Goal: Task Accomplishment & Management: Manage account settings

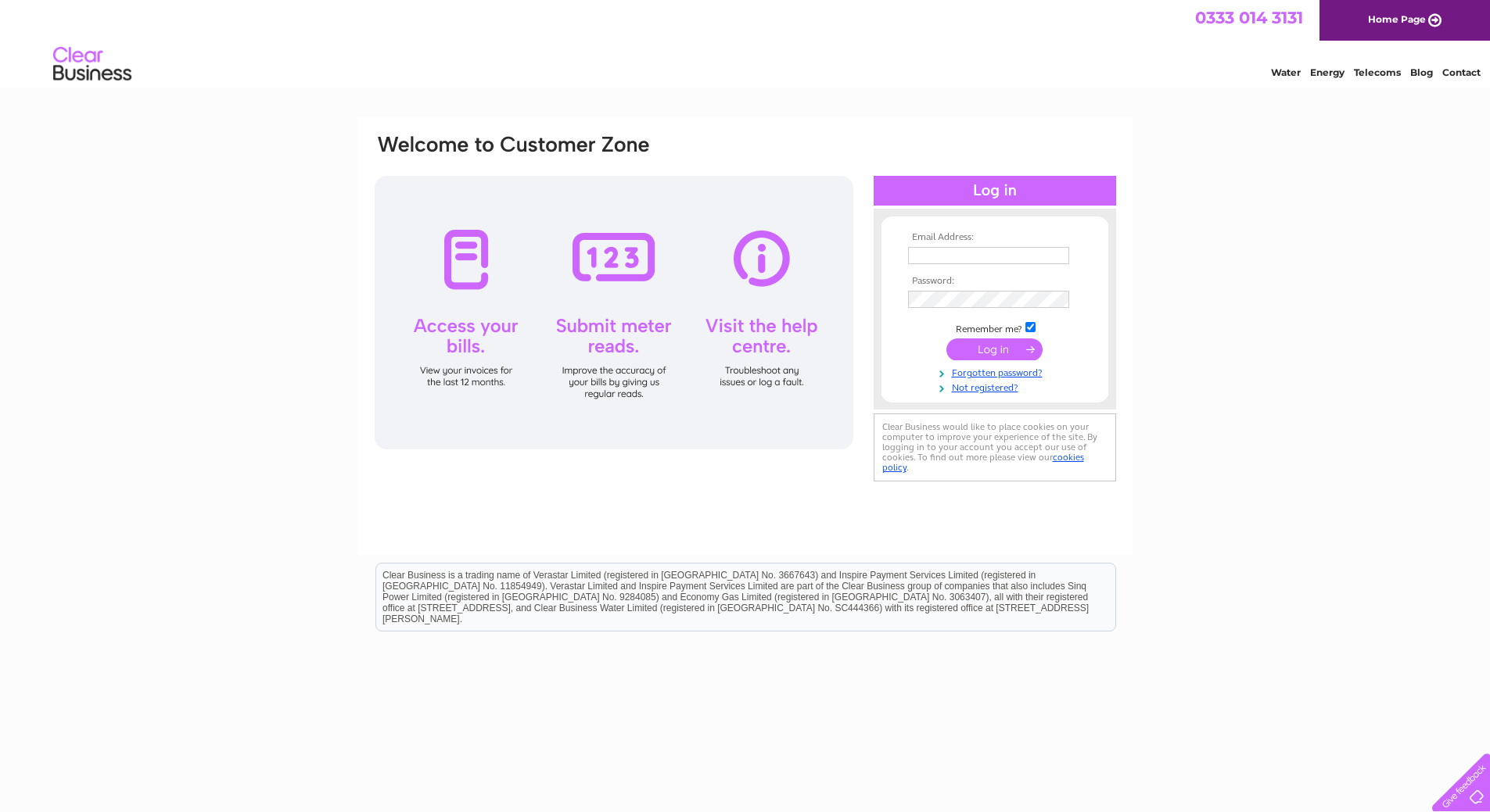
drag, startPoint x: 948, startPoint y: 252, endPoint x: 930, endPoint y: 263, distance: 21.1
click at [945, 252] on input "text" at bounding box center [988, 255] width 161 height 17
paste input "marlyn@coreproducts.co.uk"
type input "marlyn@coreproducts.co.uk"
click at [995, 345] on input "submit" at bounding box center [995, 350] width 97 height 22
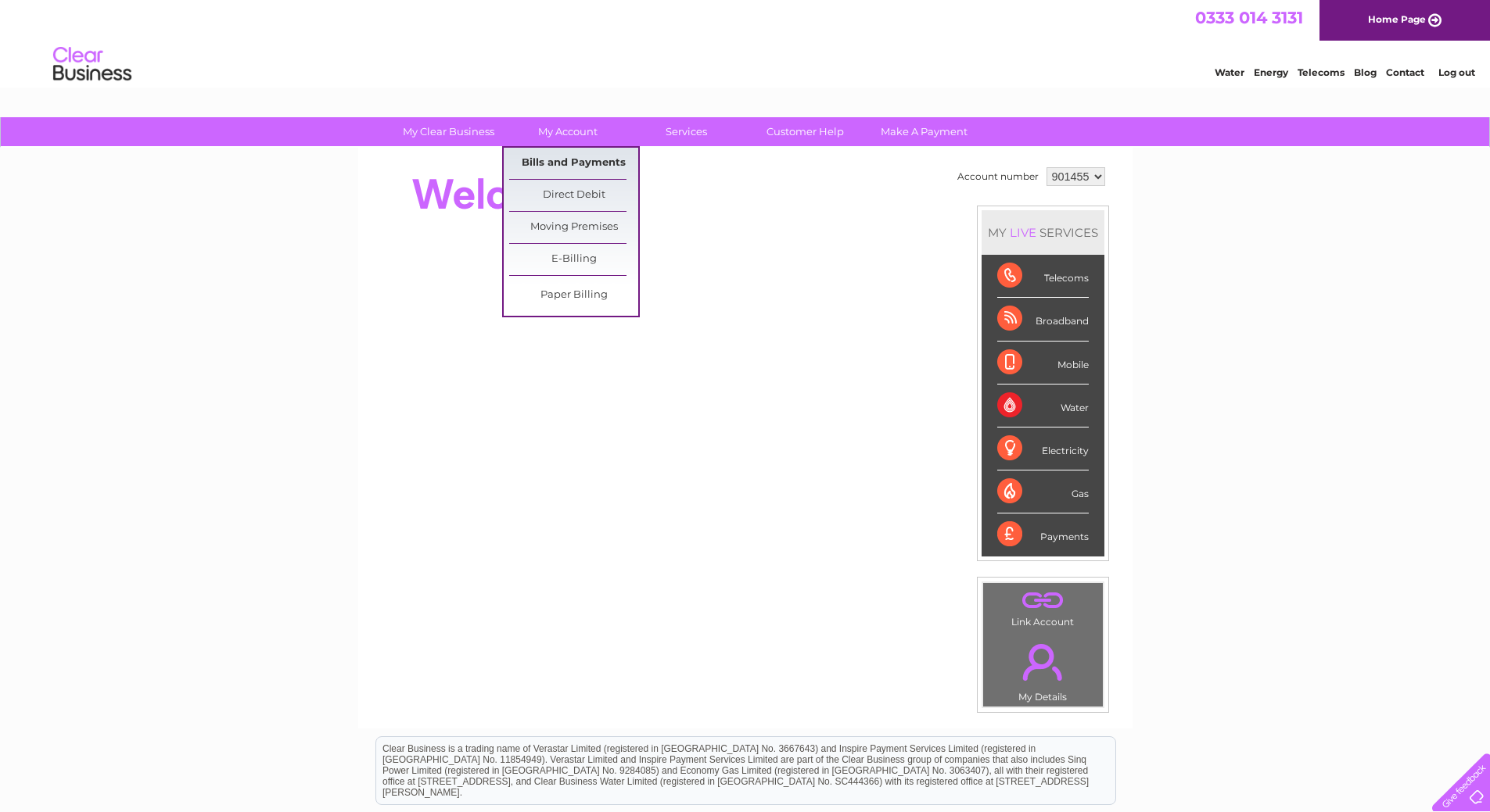
click at [555, 160] on link "Bills and Payments" at bounding box center [574, 163] width 129 height 31
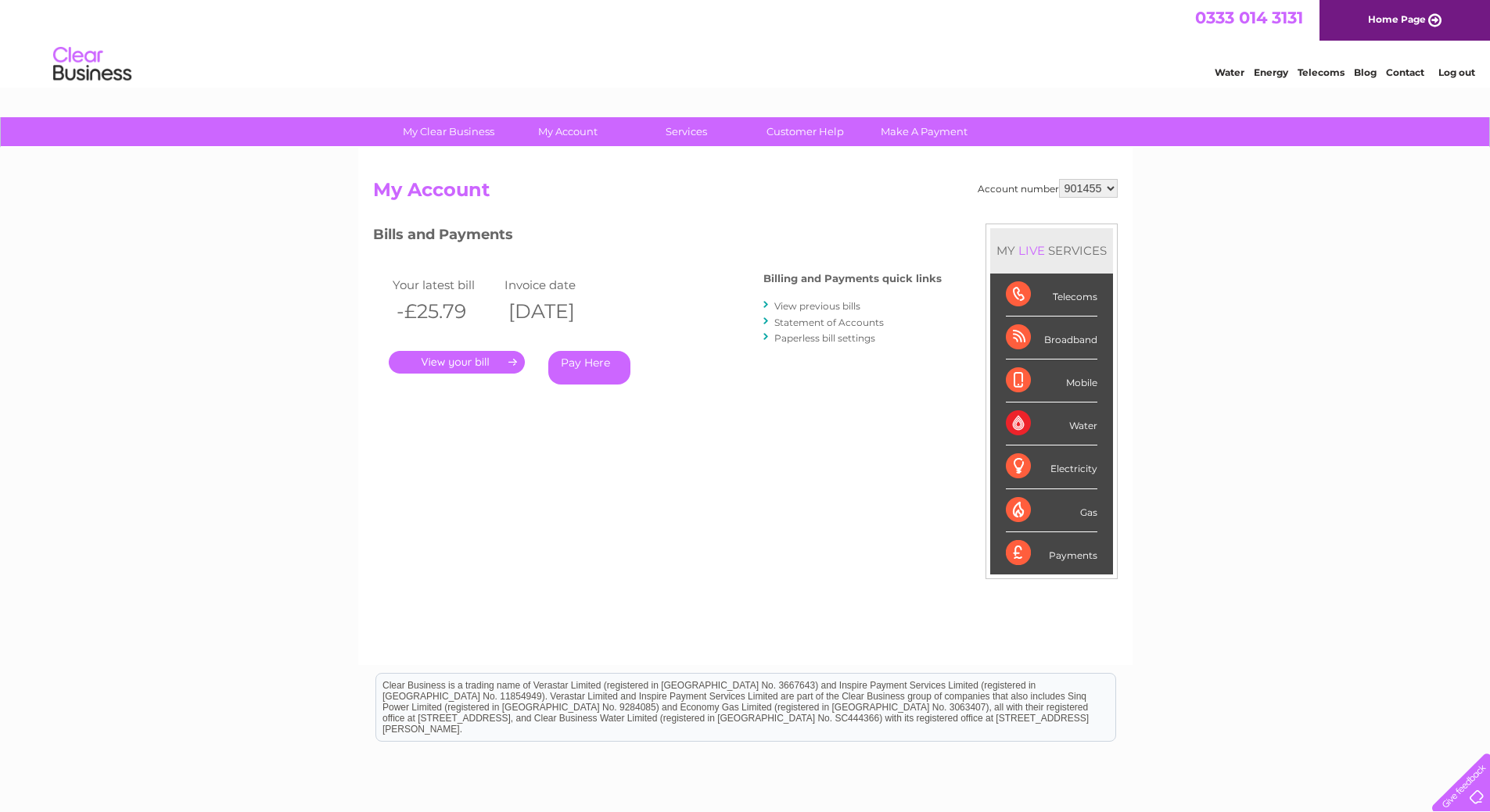
drag, startPoint x: 676, startPoint y: 442, endPoint x: 668, endPoint y: 441, distance: 8.1
click at [676, 442] on div "Account number 901455 My Account MY LIVE SERVICES Telecoms Broadband Mobile Wat…" at bounding box center [746, 414] width 745 height 471
click at [450, 362] on link "." at bounding box center [456, 362] width 136 height 23
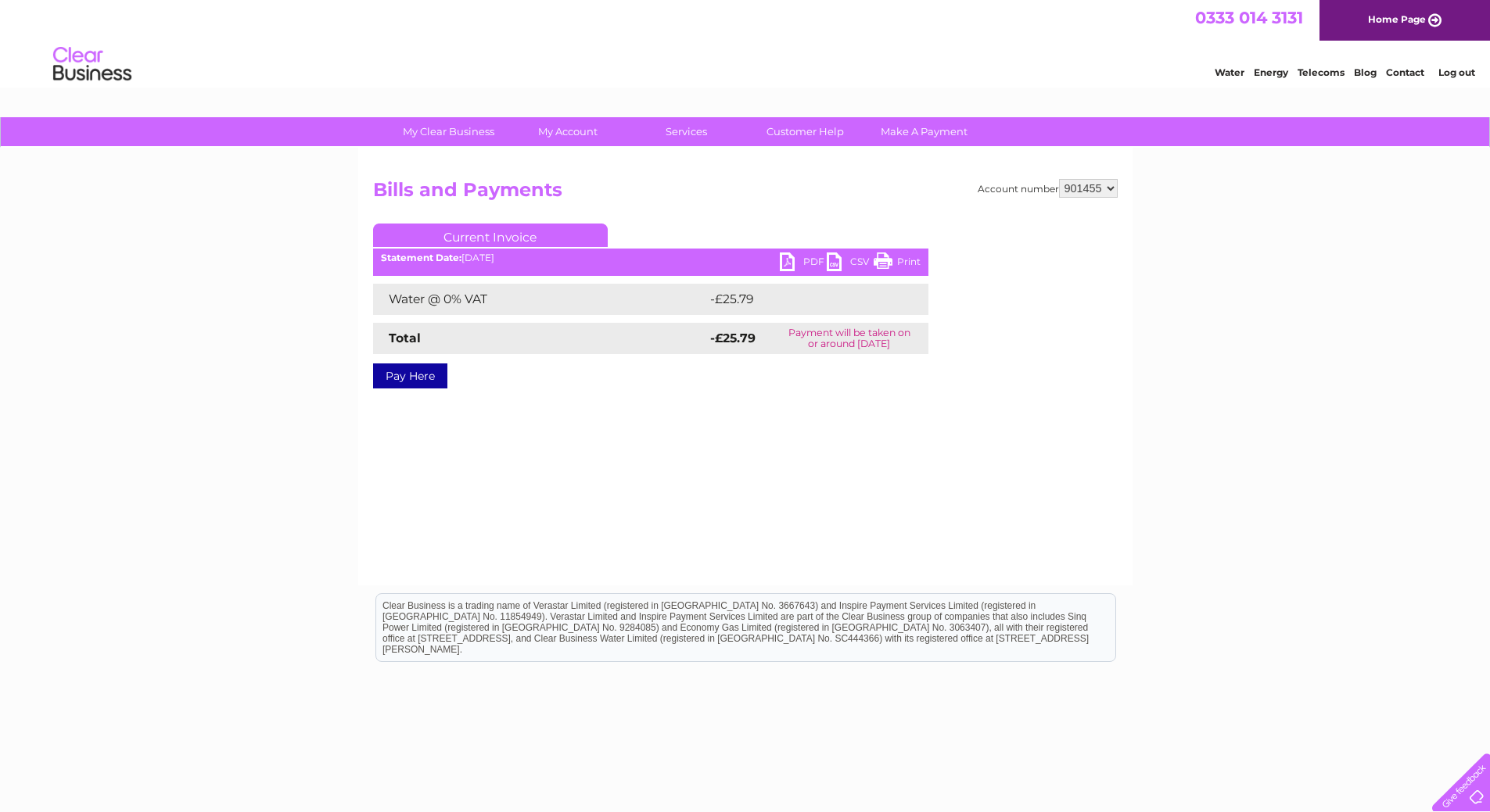
click at [792, 256] on link "PDF" at bounding box center [803, 263] width 47 height 23
click at [1055, 562] on div "Account number 901455 Bills and Payments Current Invoice PDF CSV Print -£25.79" at bounding box center [745, 366] width 774 height 438
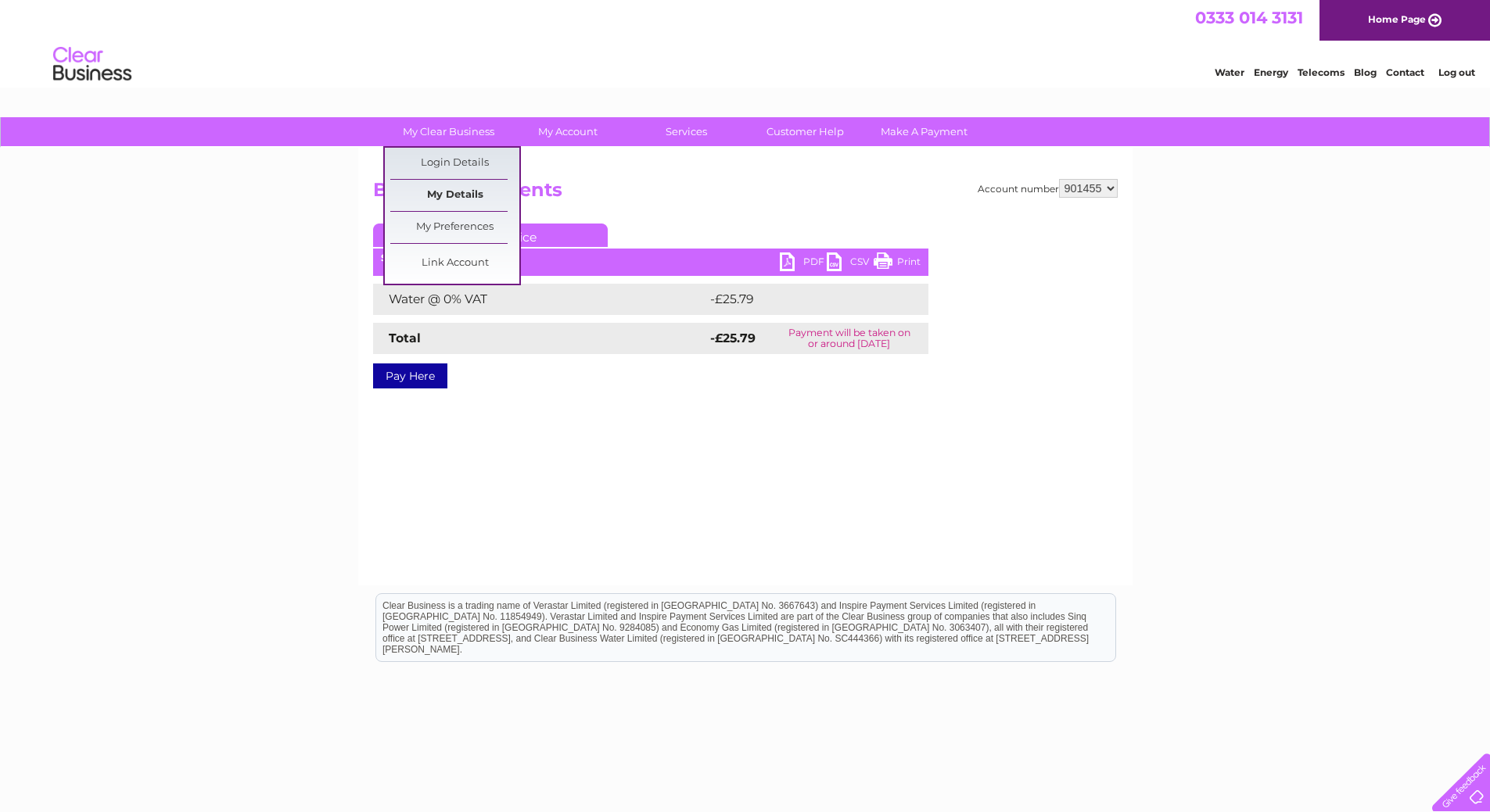
click at [460, 198] on link "My Details" at bounding box center [455, 196] width 129 height 31
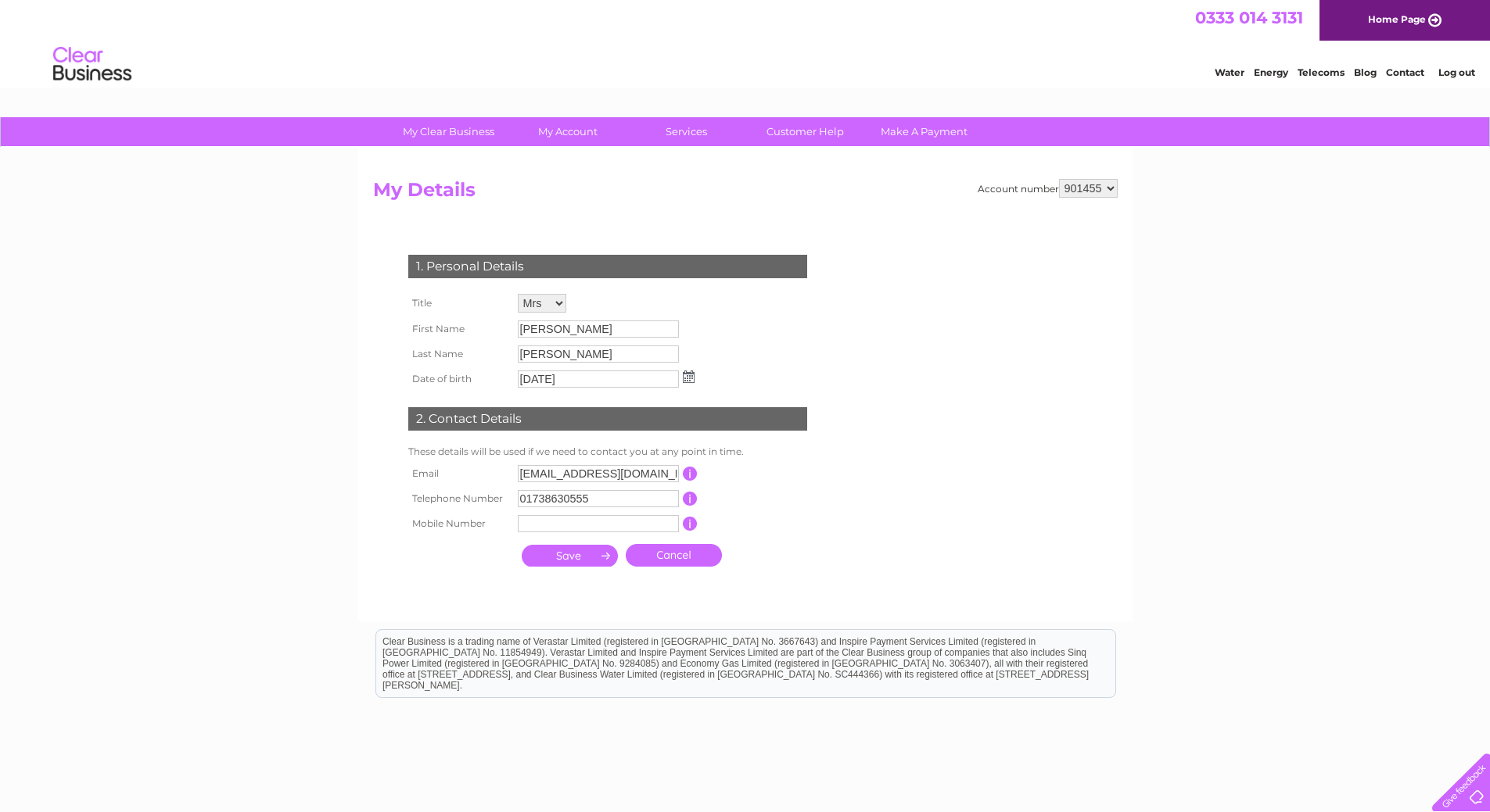
click at [823, 500] on div "1. Personal Details Title Mr Mrs Ms Miss Dr Rev Prof Other First Name [PERSON_N…" at bounding box center [611, 407] width 475 height 335
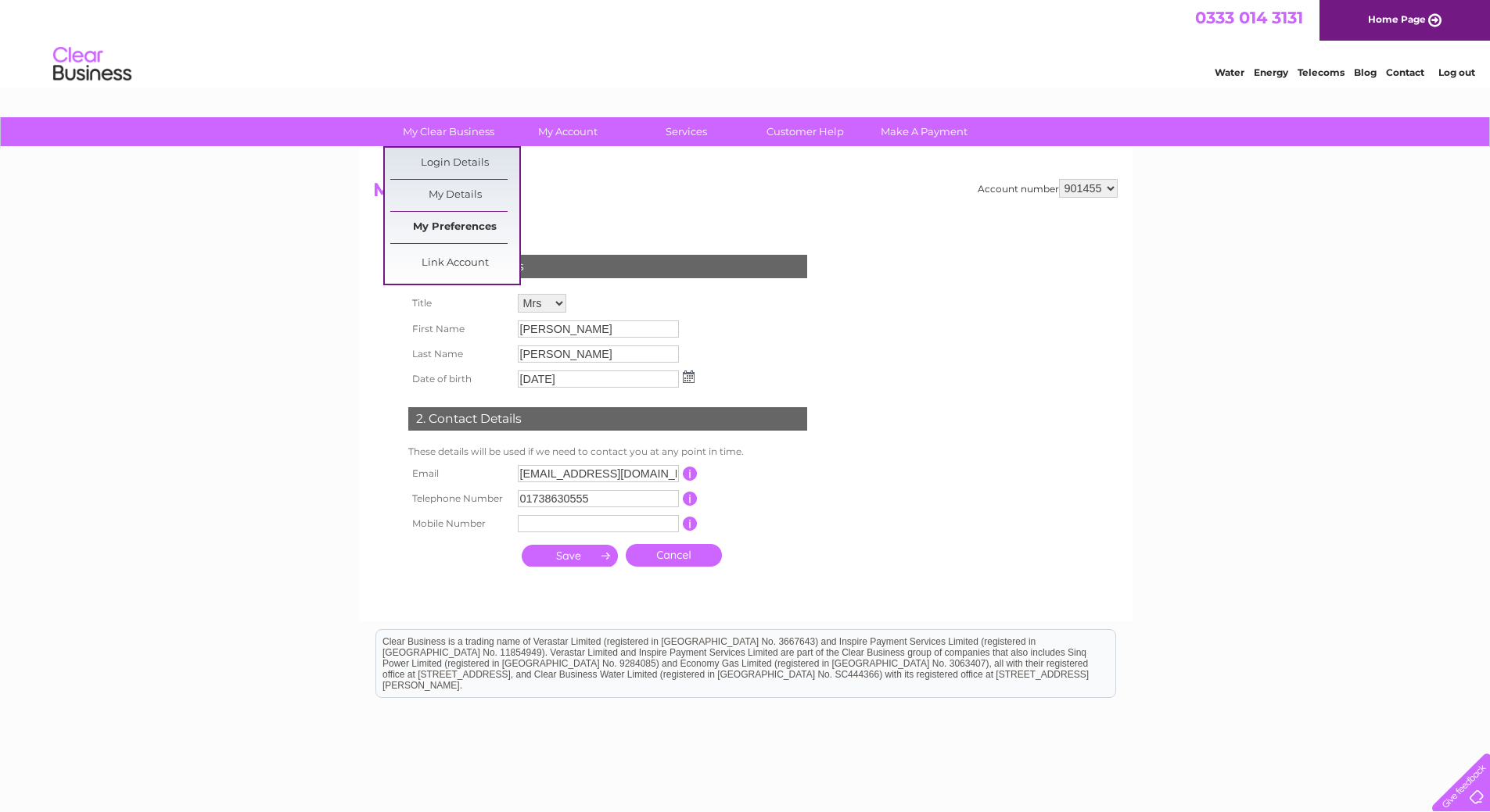
click at [449, 225] on link "My Preferences" at bounding box center [455, 228] width 129 height 31
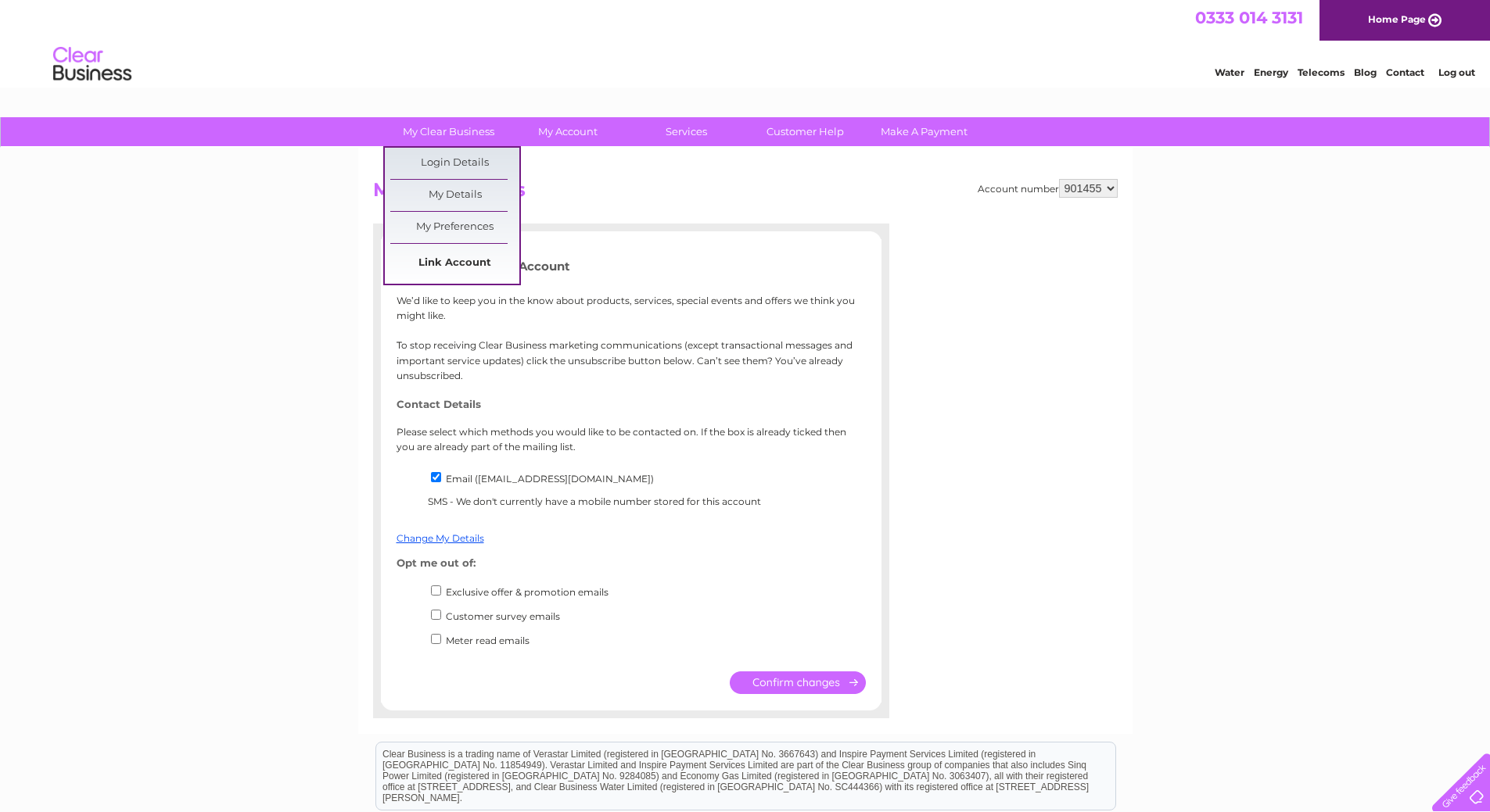
click at [469, 270] on link "Link Account" at bounding box center [455, 263] width 129 height 31
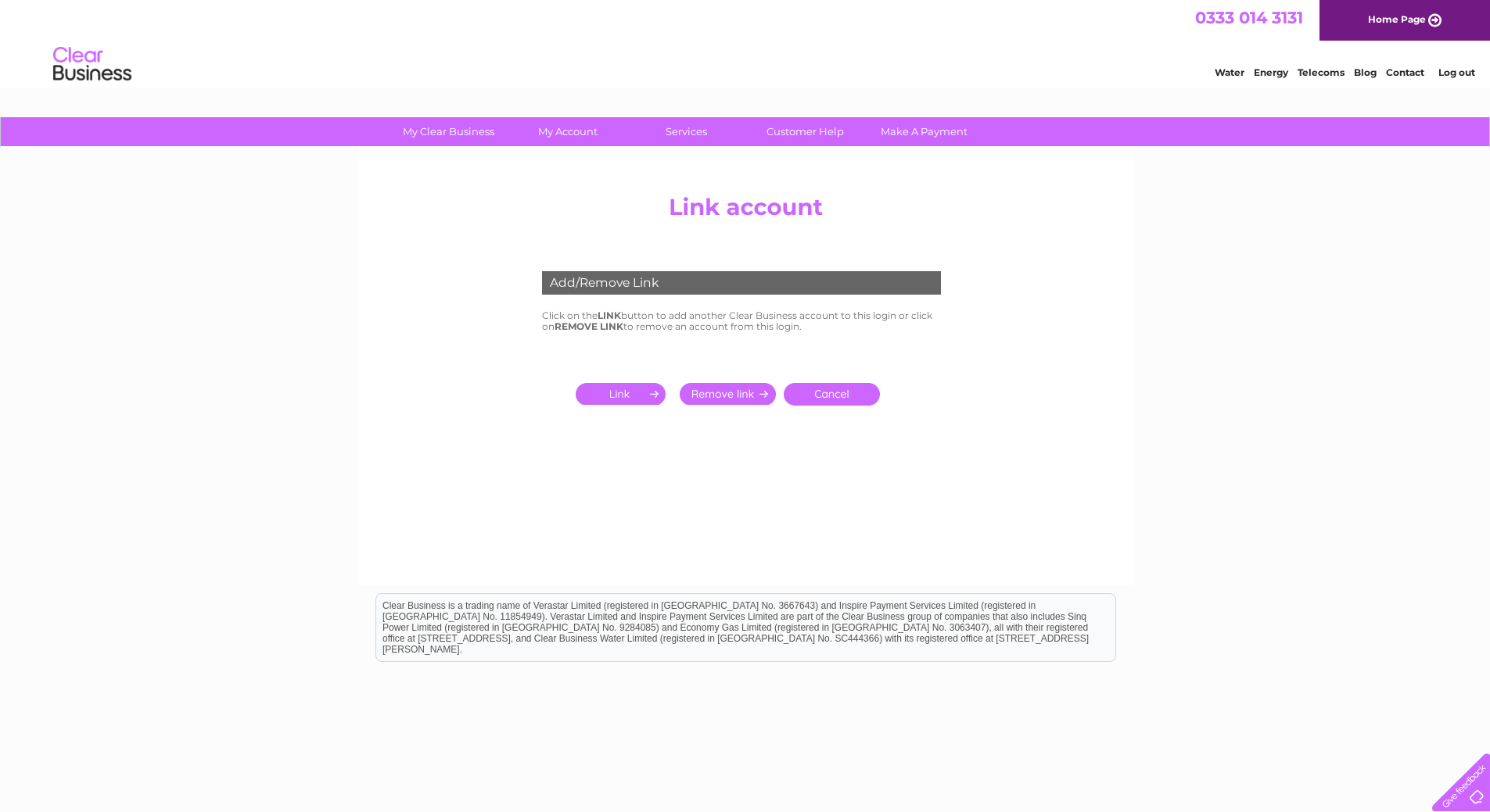
drag, startPoint x: 1139, startPoint y: 328, endPoint x: 1116, endPoint y: 326, distance: 23.1
click at [1134, 328] on div "My Clear Business Login Details My Details My Preferences Link Account My Accou…" at bounding box center [745, 485] width 1490 height 736
drag, startPoint x: 1036, startPoint y: 269, endPoint x: 885, endPoint y: 197, distance: 167.3
click at [1032, 266] on center "Add/Remove Link Click on the LINK button to add another Clear Business account …" at bounding box center [746, 338] width 745 height 303
click at [809, 137] on link "Customer Help" at bounding box center [805, 132] width 129 height 29
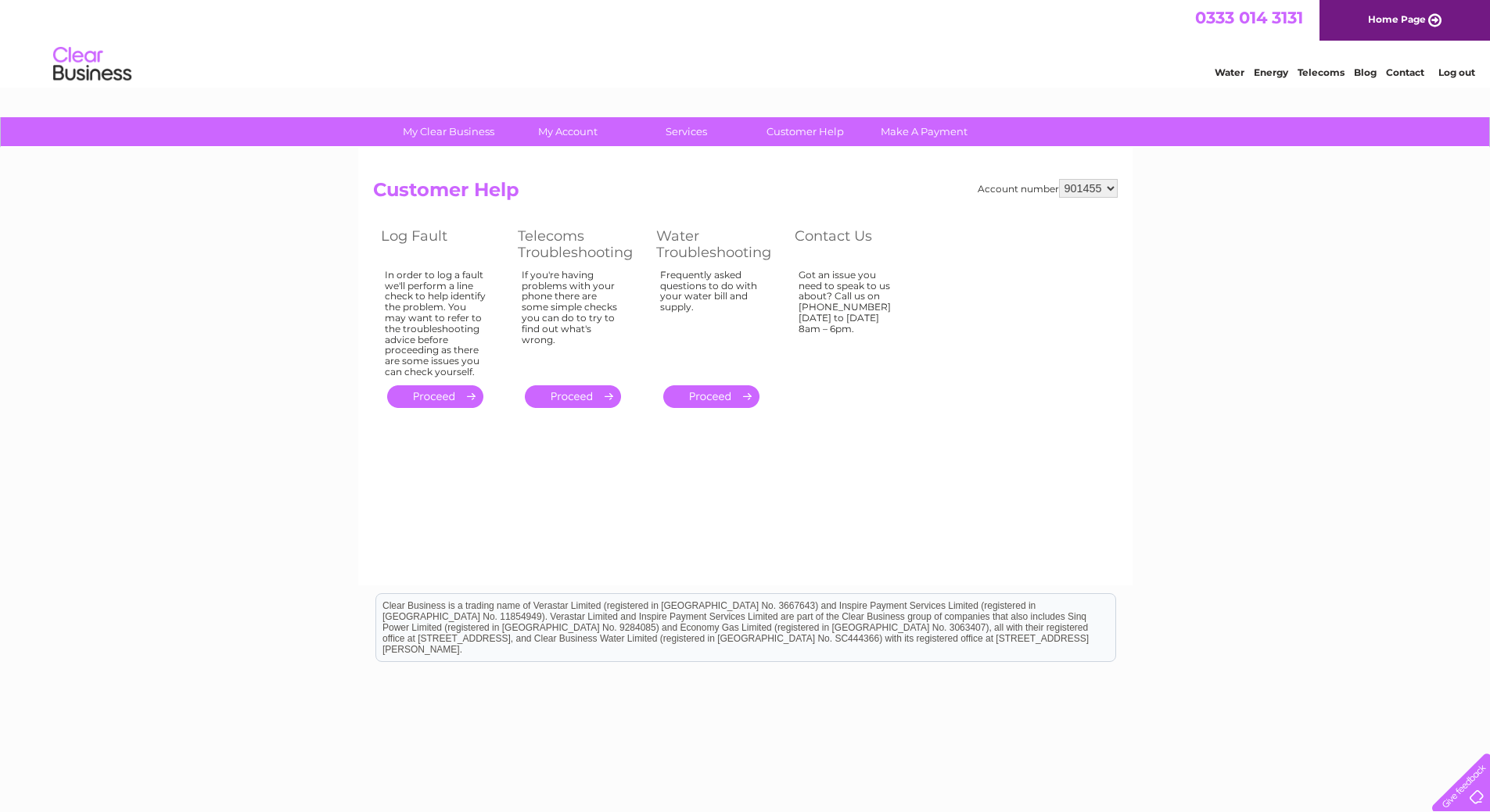
click at [1040, 413] on div "Account number 901455 Customer Help Log Fault Telecoms Troubleshooting Water Tr…" at bounding box center [745, 366] width 774 height 438
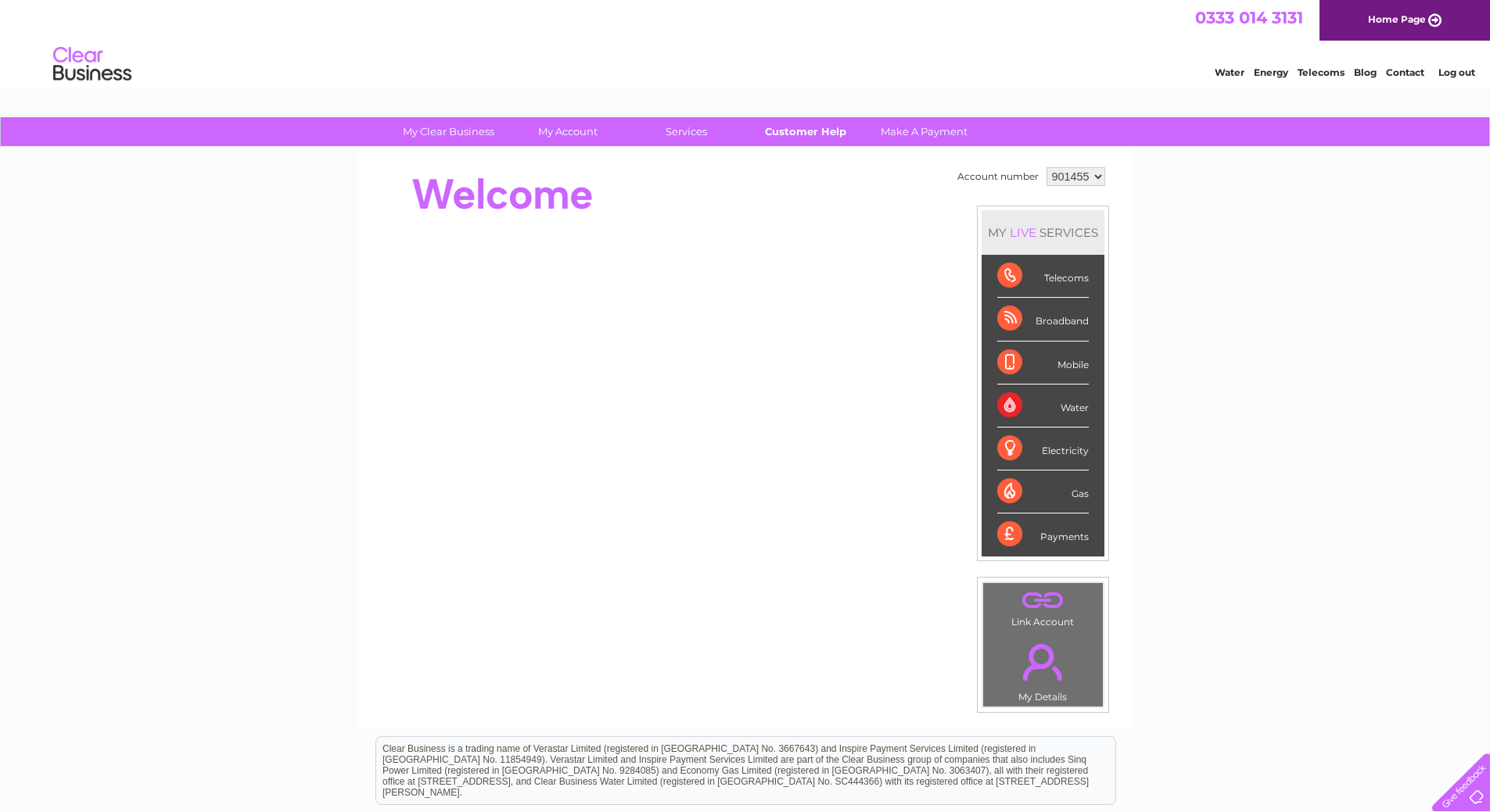
click at [804, 136] on link "Customer Help" at bounding box center [805, 132] width 129 height 29
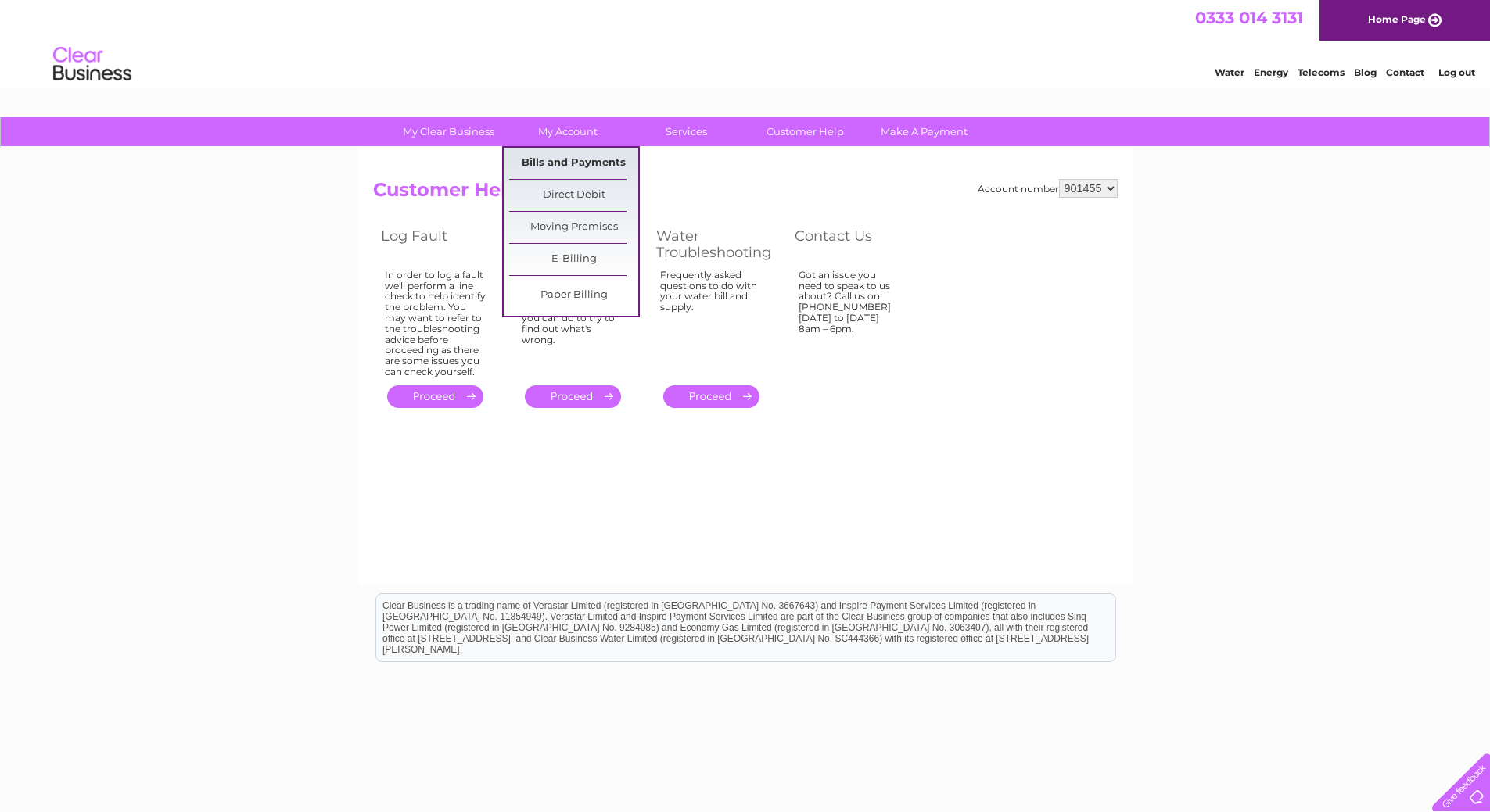
click at [556, 152] on link "Bills and Payments" at bounding box center [574, 163] width 129 height 31
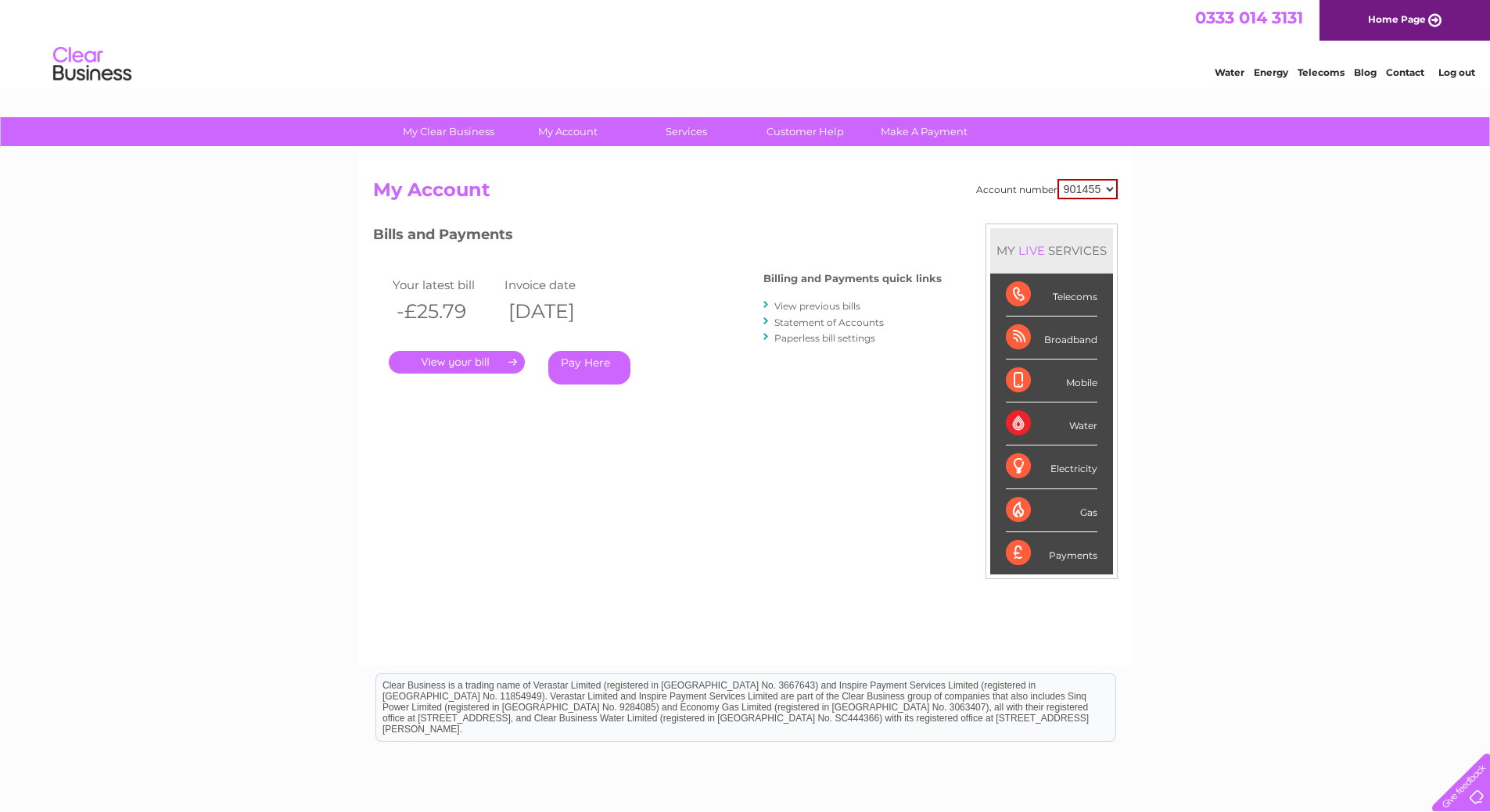
click at [806, 304] on link "View previous bills" at bounding box center [817, 306] width 86 height 12
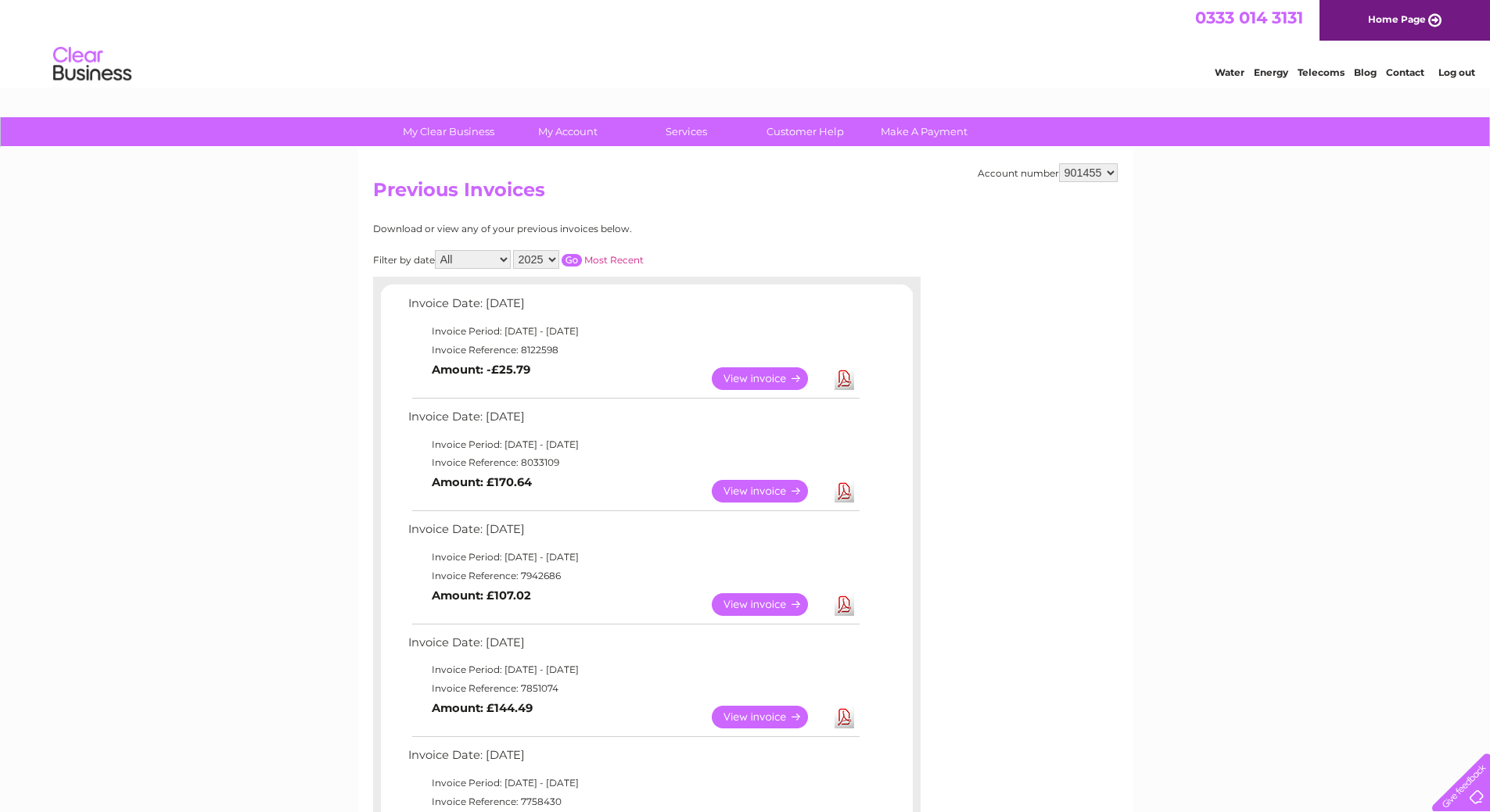
drag, startPoint x: 1220, startPoint y: 456, endPoint x: 1121, endPoint y: 570, distance: 151.0
